Goal: Check status

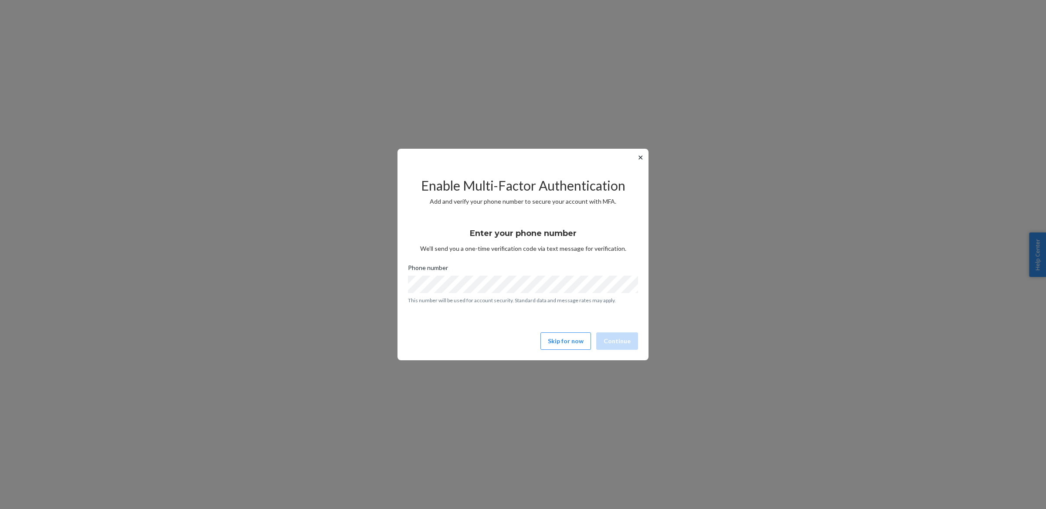
click at [567, 354] on div "✕ Enable Multi-Factor Authentication Add and verify your phone number to secure…" at bounding box center [523, 254] width 251 height 211
click at [567, 347] on button "Skip for now" at bounding box center [566, 340] width 51 height 17
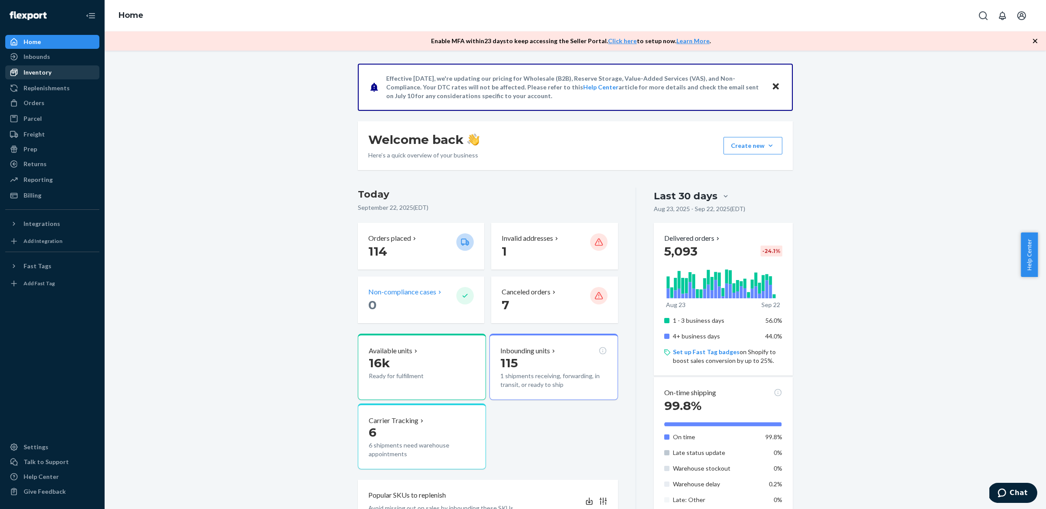
click at [45, 74] on div "Inventory" at bounding box center [38, 72] width 28 height 9
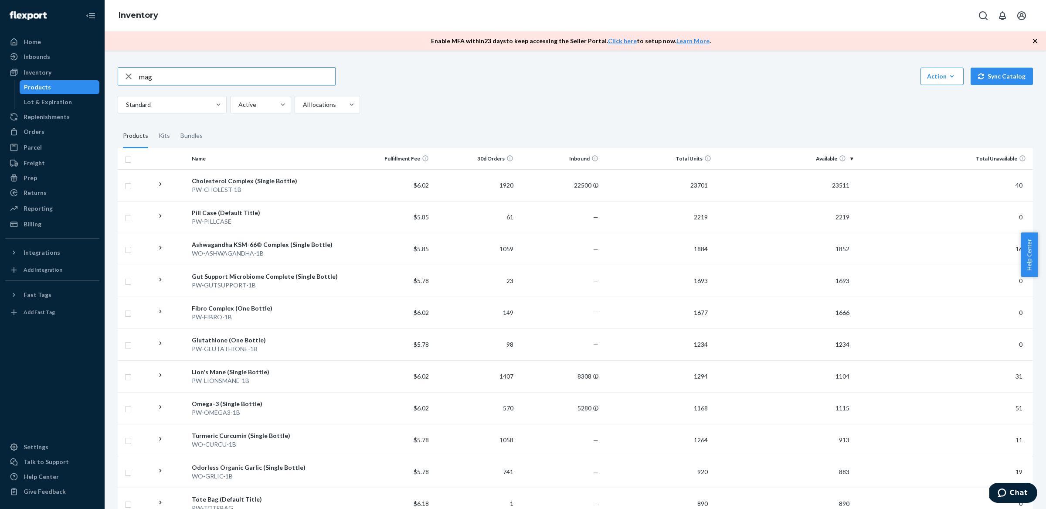
type input "mag"
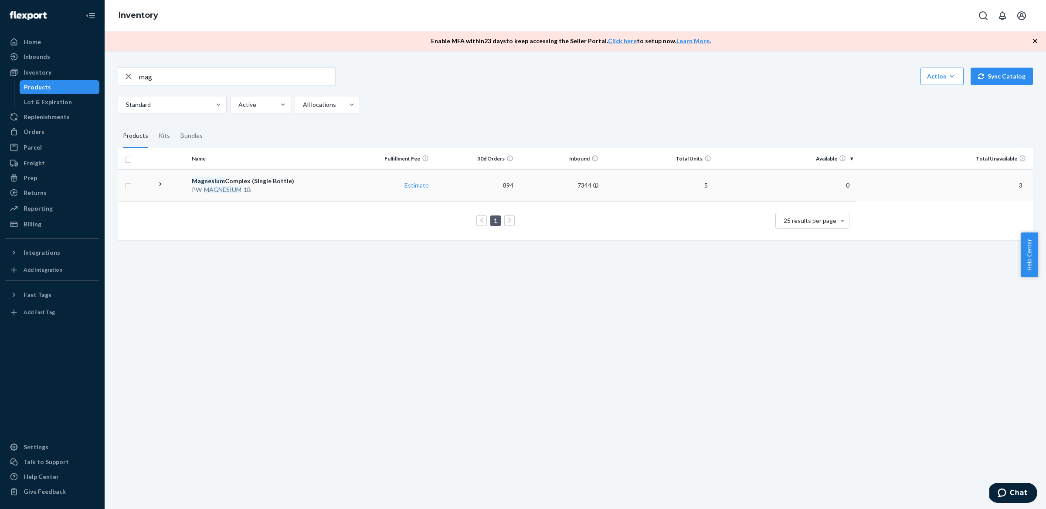
click at [262, 185] on div "Magnesium Complex (Single Bottle)" at bounding box center [268, 181] width 152 height 9
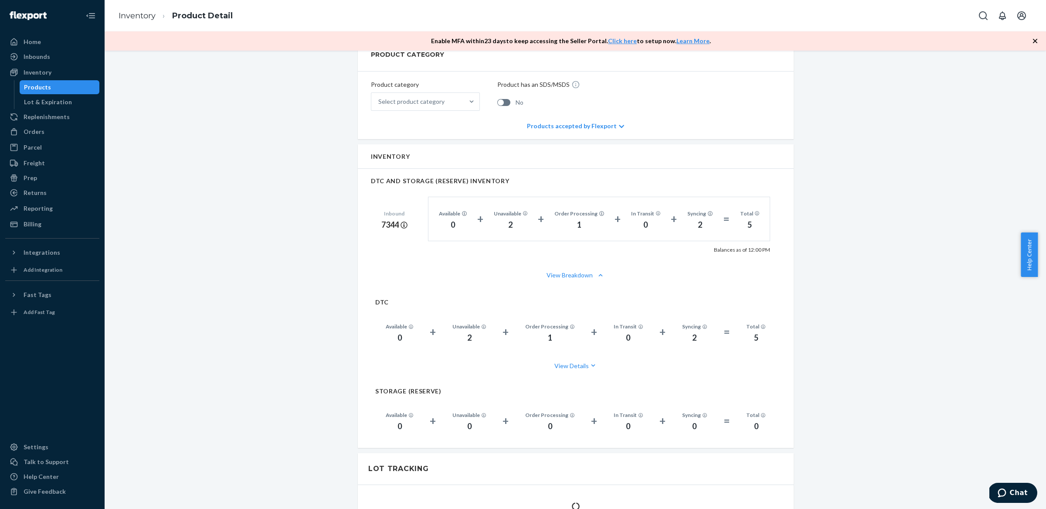
scroll to position [354, 0]
click at [402, 219] on icon at bounding box center [404, 222] width 7 height 7
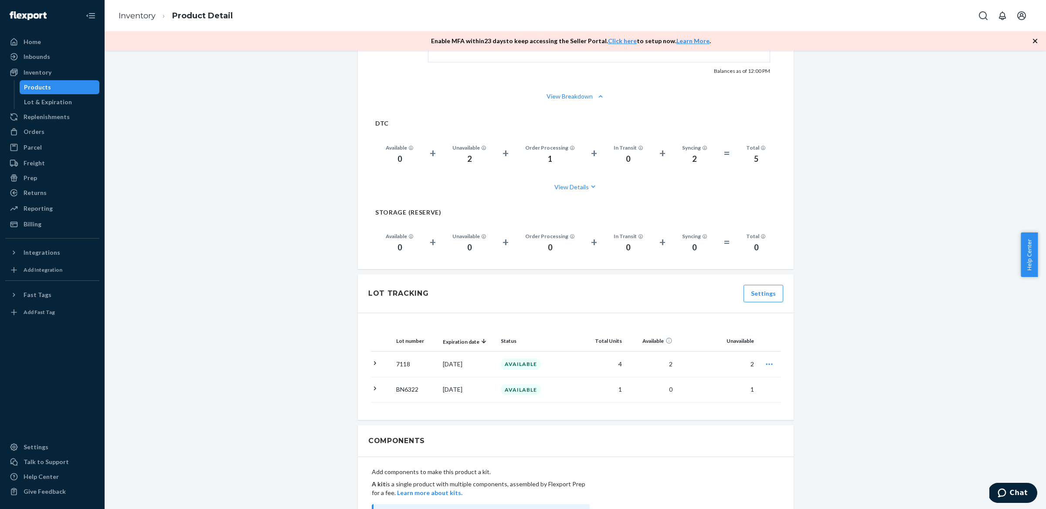
scroll to position [395, 0]
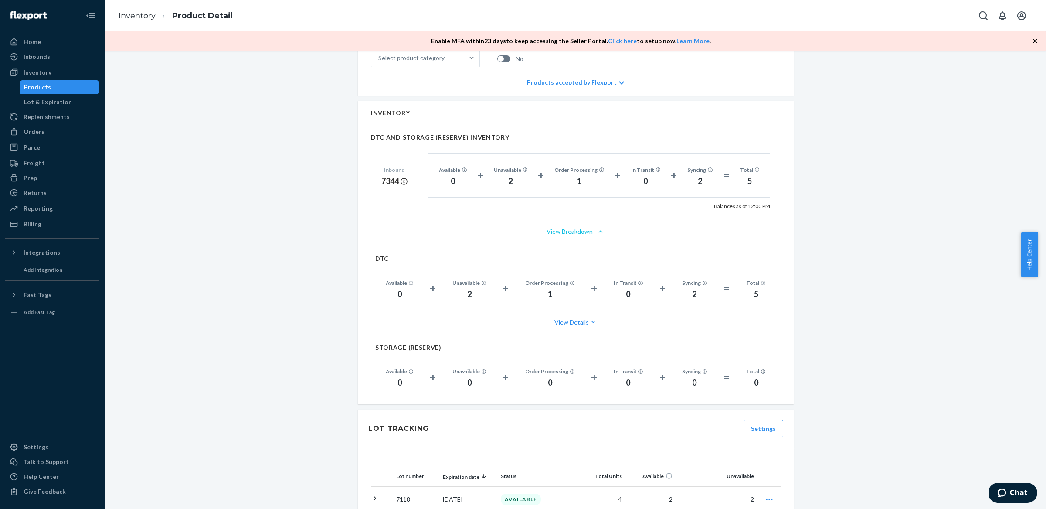
click at [566, 227] on button "View Breakdown" at bounding box center [576, 231] width 410 height 9
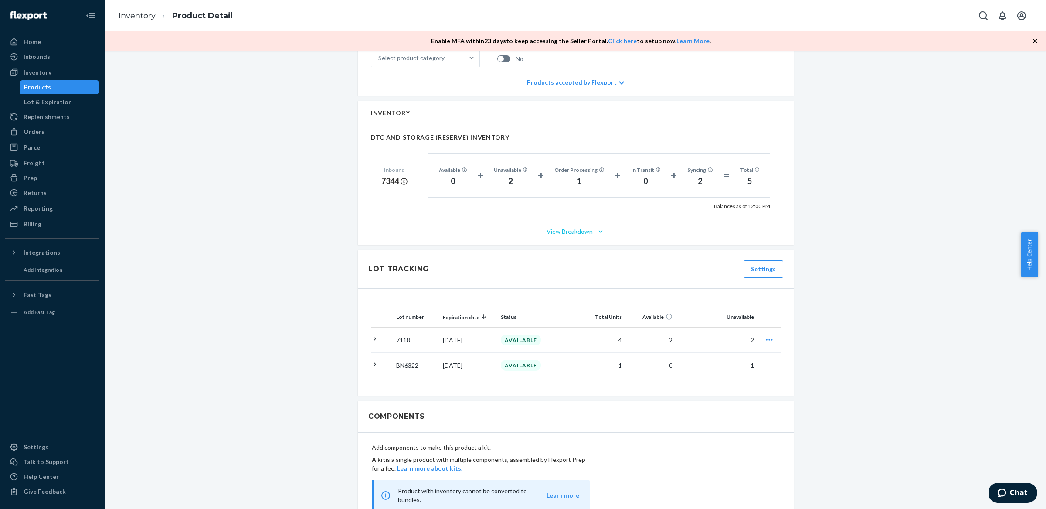
click at [566, 227] on button "View Breakdown" at bounding box center [576, 231] width 410 height 9
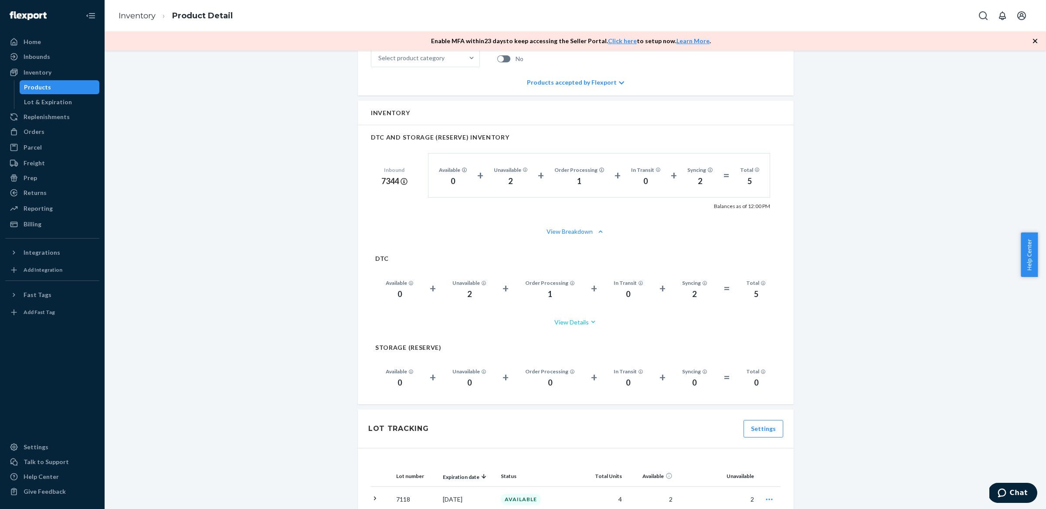
click at [575, 310] on button "View Details" at bounding box center [575, 321] width 401 height 23
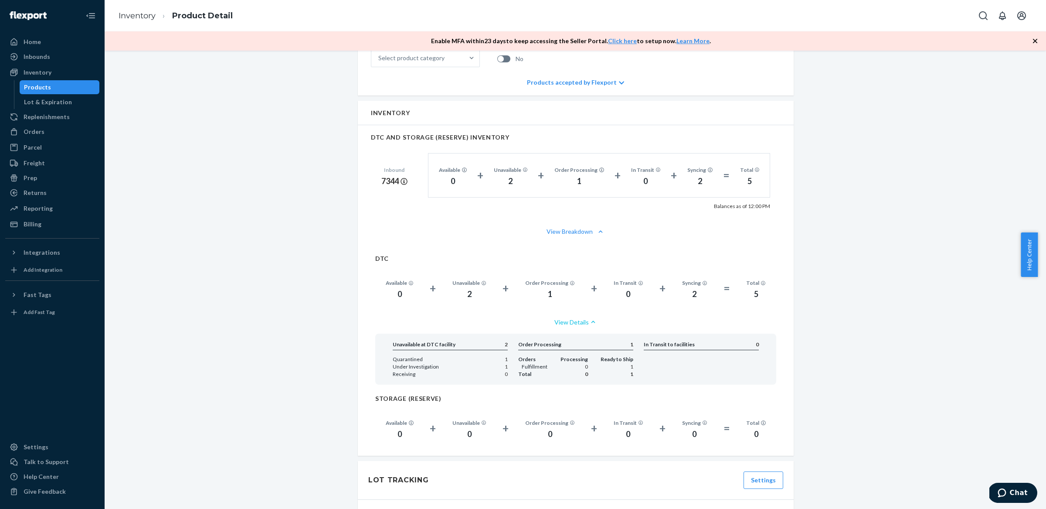
click at [575, 310] on button "View Details" at bounding box center [575, 321] width 401 height 23
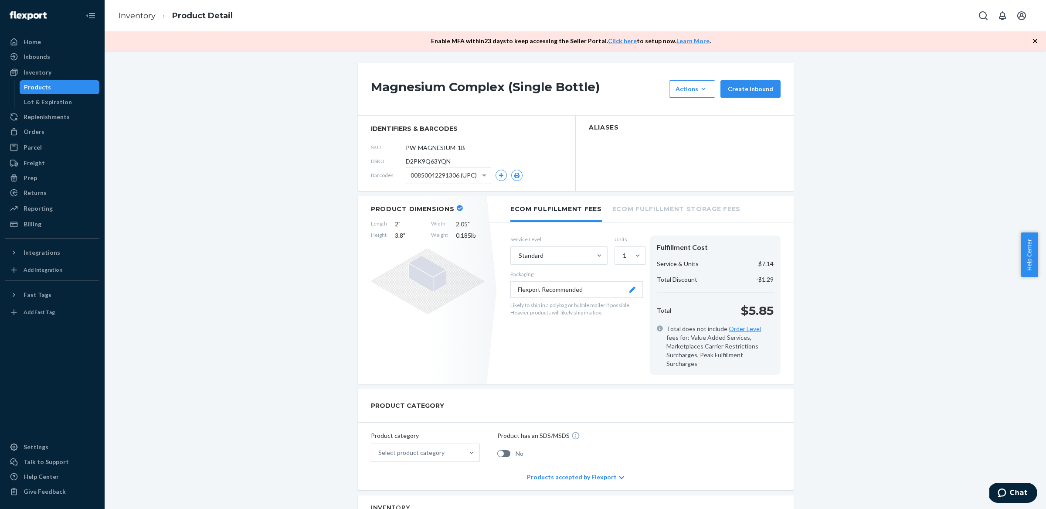
scroll to position [0, 0]
click at [45, 92] on div "Products" at bounding box center [59, 87] width 78 height 12
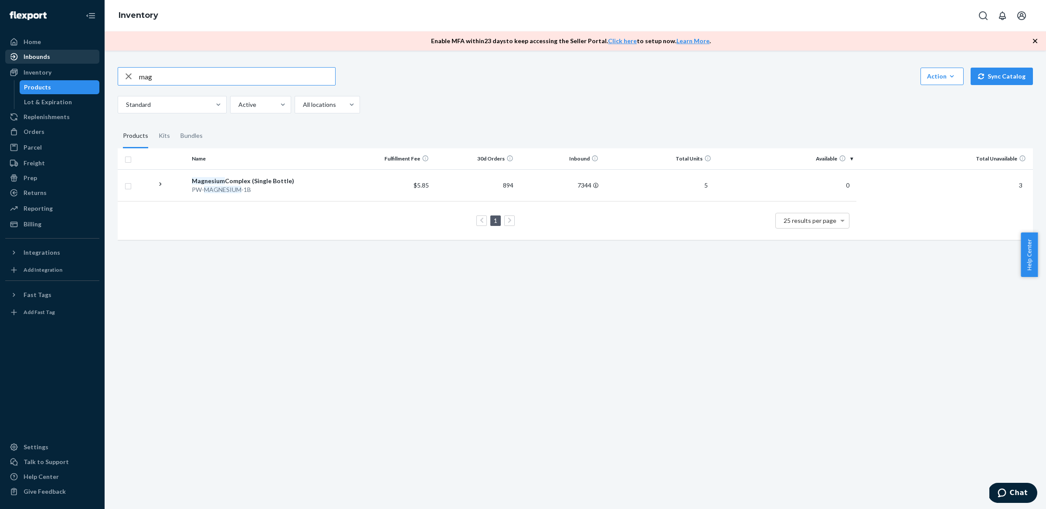
click at [47, 54] on div "Inbounds" at bounding box center [37, 56] width 27 height 9
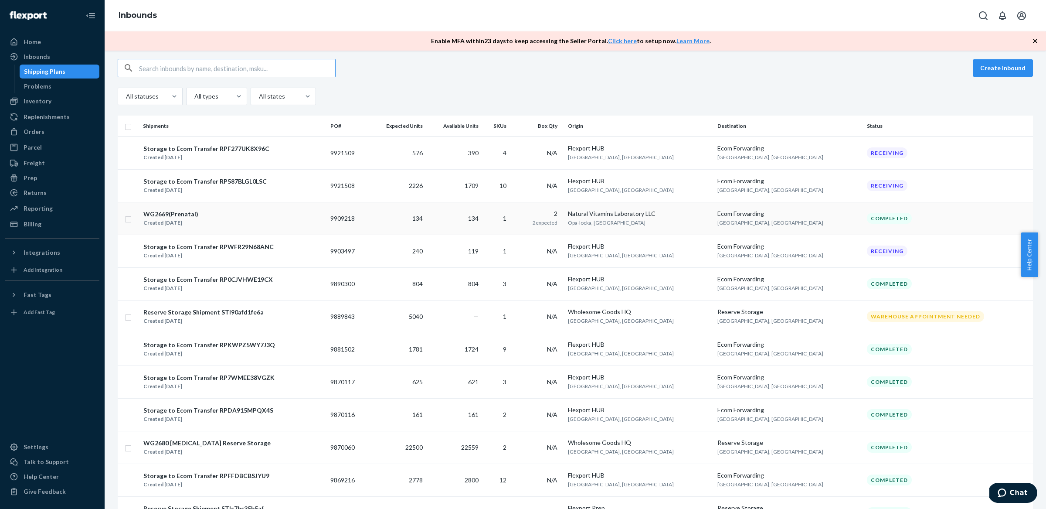
scroll to position [103, 0]
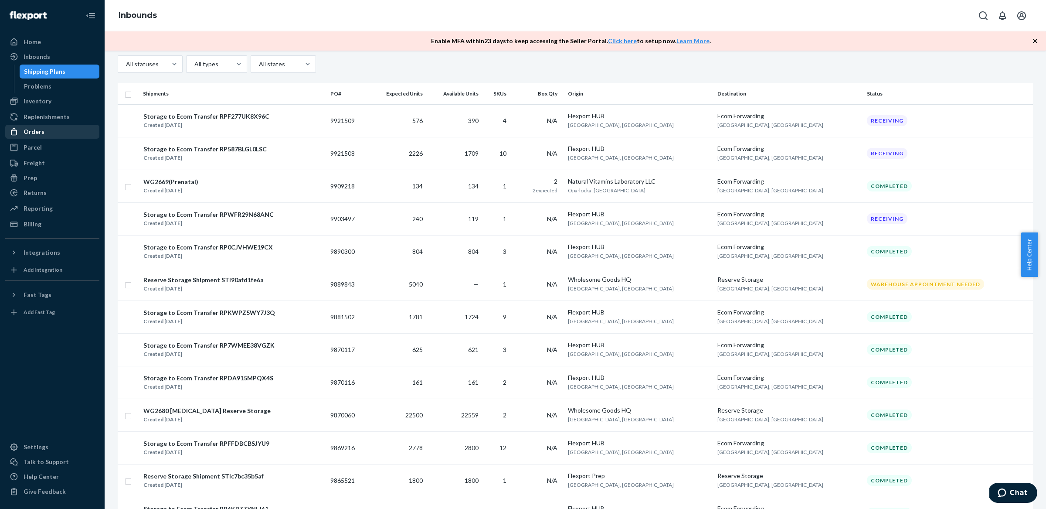
click at [48, 134] on div "Orders" at bounding box center [52, 132] width 92 height 12
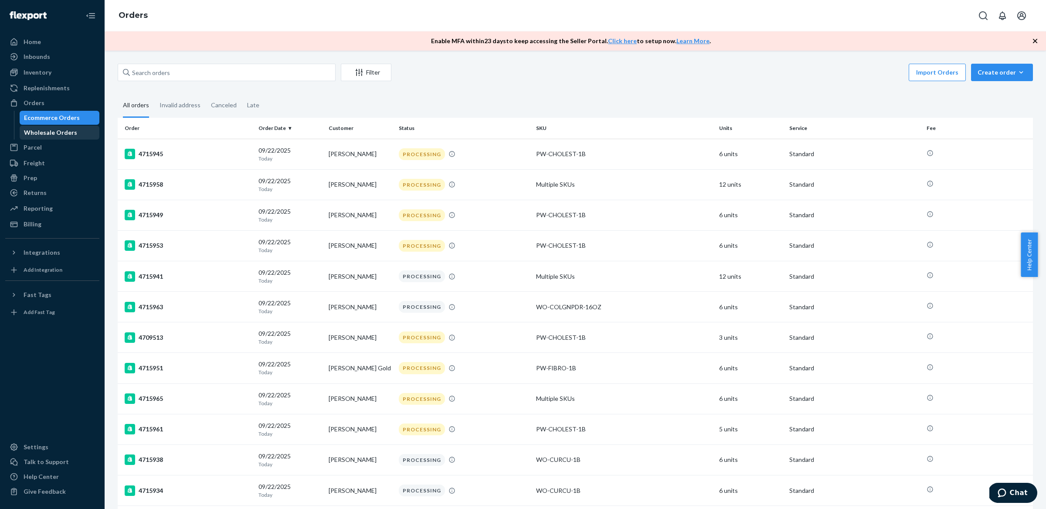
click at [53, 137] on div "Wholesale Orders" at bounding box center [59, 132] width 78 height 12
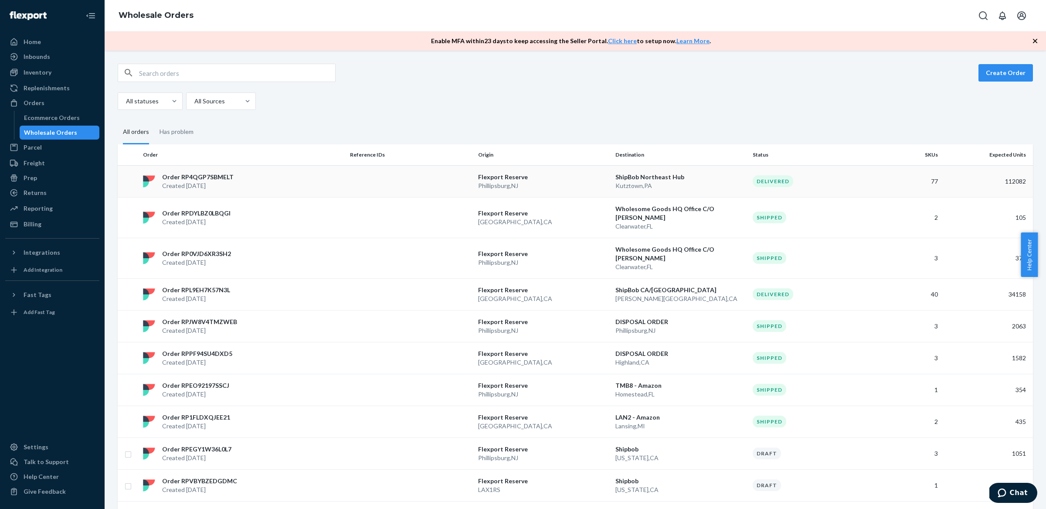
click at [183, 184] on p "Created [DATE]" at bounding box center [198, 185] width 72 height 9
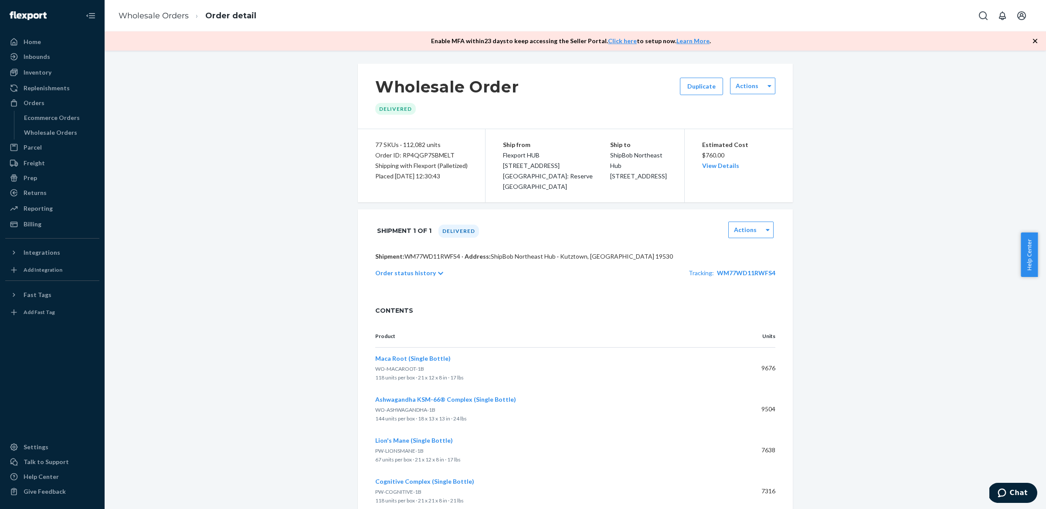
click at [414, 274] on p "Order status history" at bounding box center [405, 273] width 61 height 9
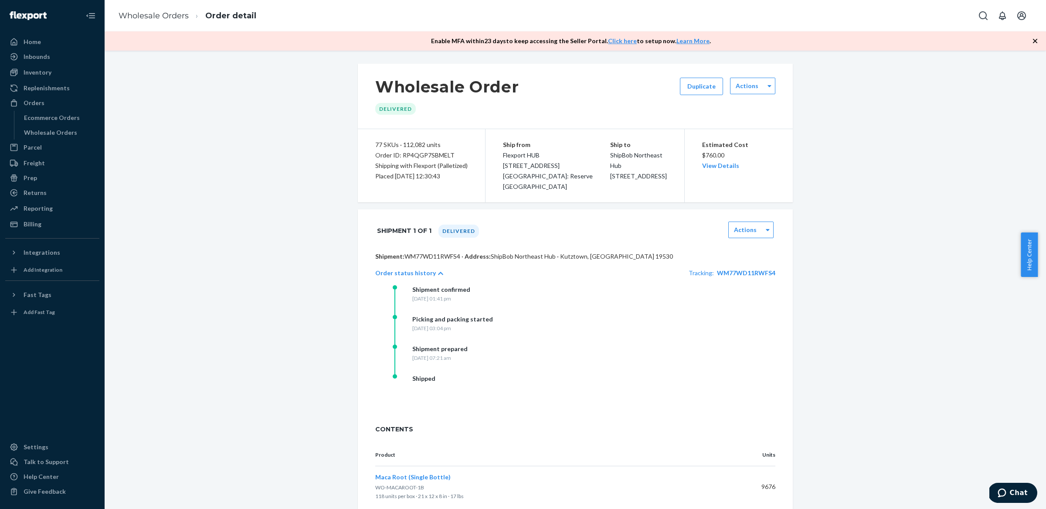
click at [683, 305] on div "Shipment confirmed [DATE] 01:41 pm Picking and packing started [DATE] 03:04 pm …" at bounding box center [584, 344] width 383 height 119
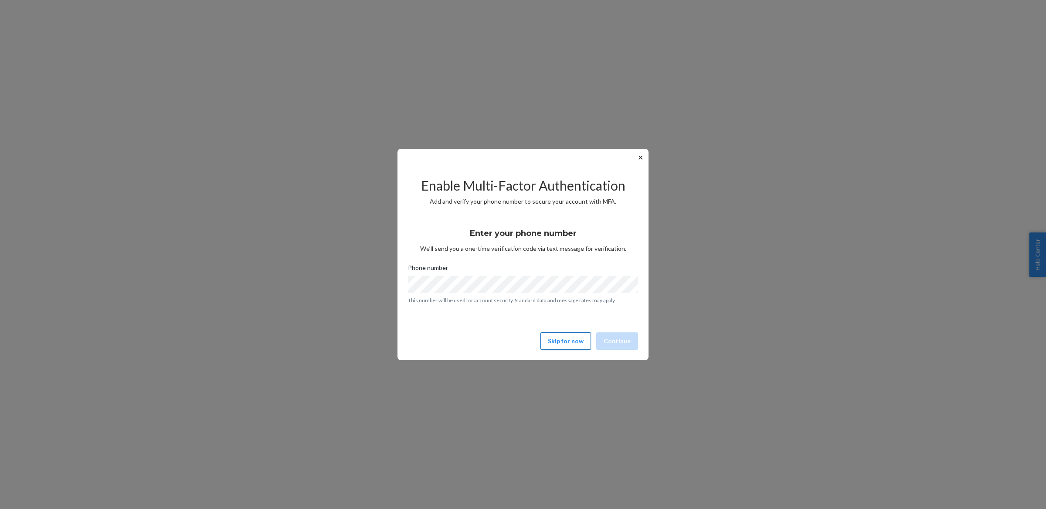
click at [574, 337] on button "Skip for now" at bounding box center [566, 340] width 51 height 17
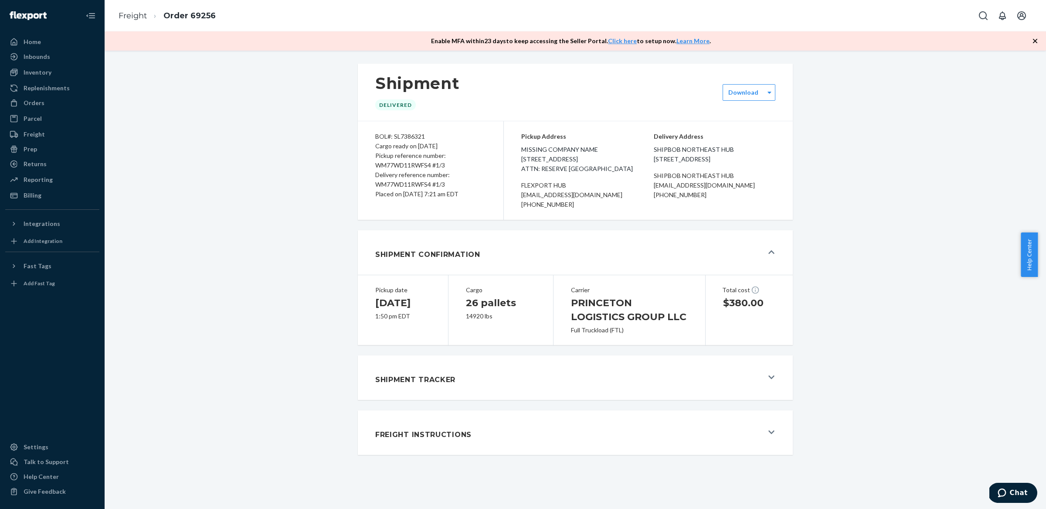
click at [485, 389] on div "Shipment Tracker" at bounding box center [569, 378] width 388 height 24
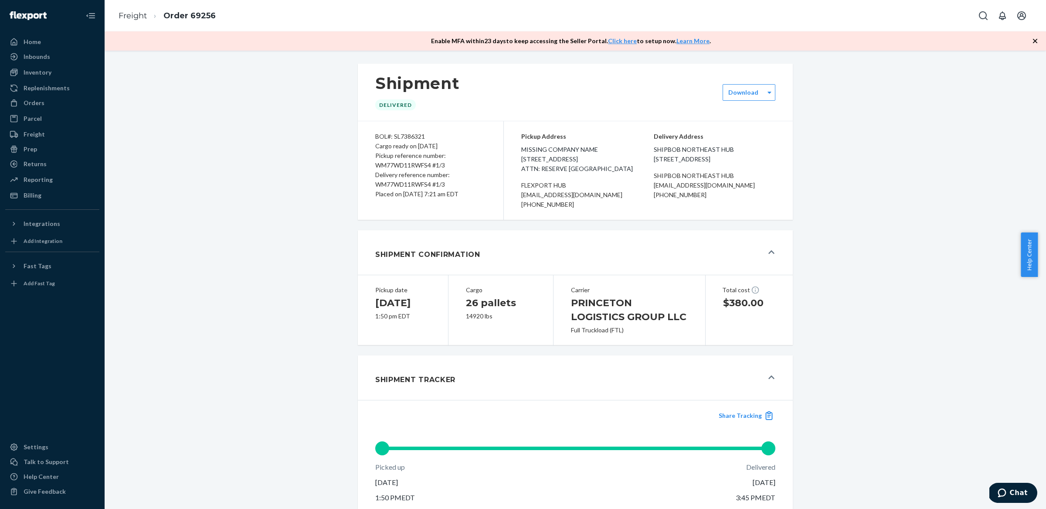
click at [485, 389] on div "Shipment Tracker" at bounding box center [569, 378] width 388 height 24
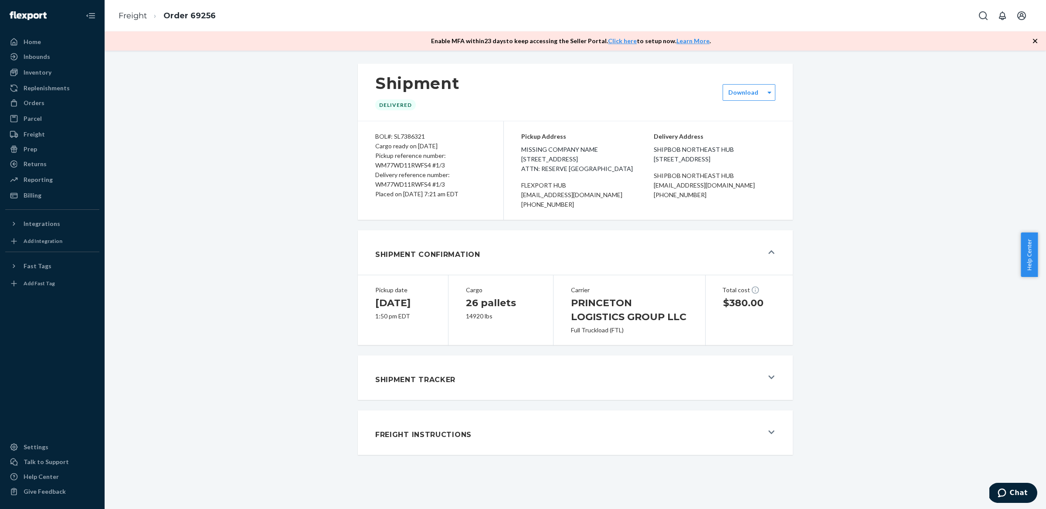
click at [595, 389] on div "Shipment Tracker" at bounding box center [569, 378] width 388 height 24
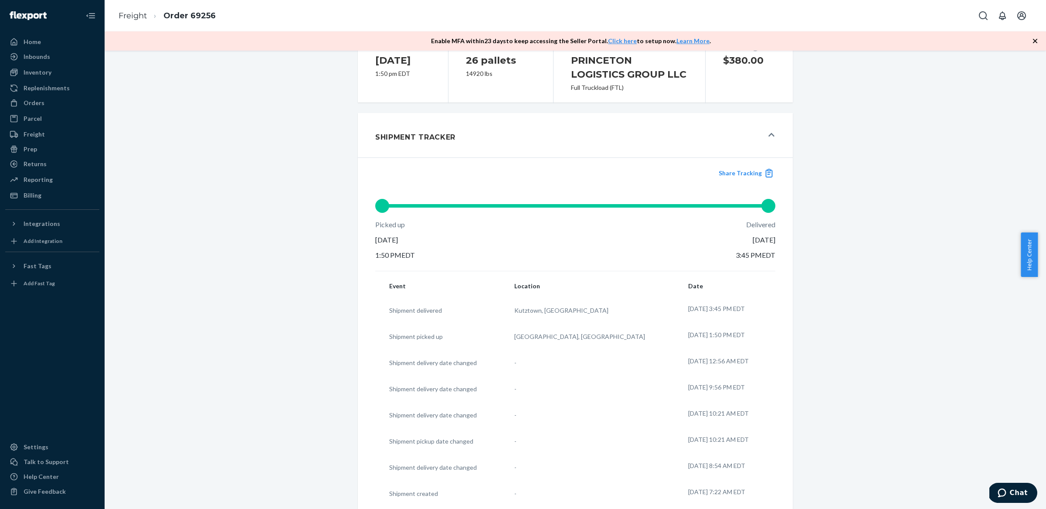
scroll to position [288, 0]
